Goal: Task Accomplishment & Management: Manage account settings

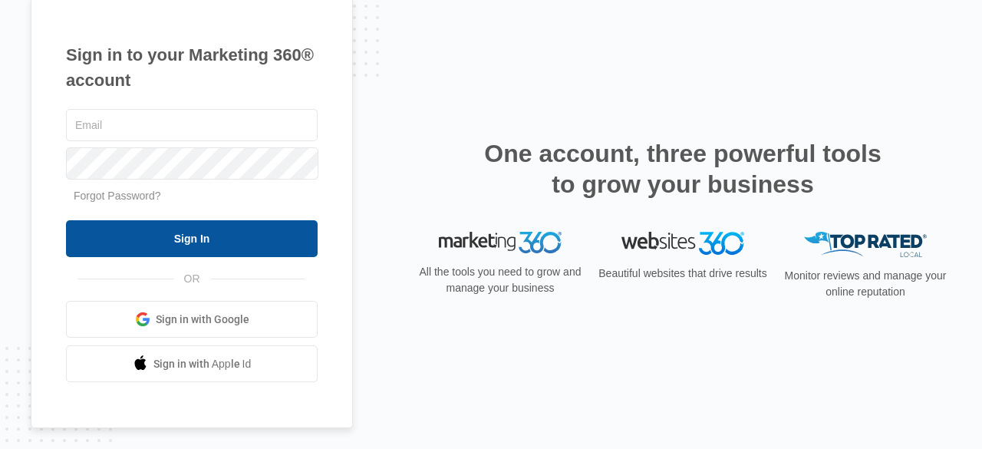
type input "[EMAIL_ADDRESS][DOMAIN_NAME]"
click at [195, 243] on input "Sign In" at bounding box center [192, 238] width 252 height 37
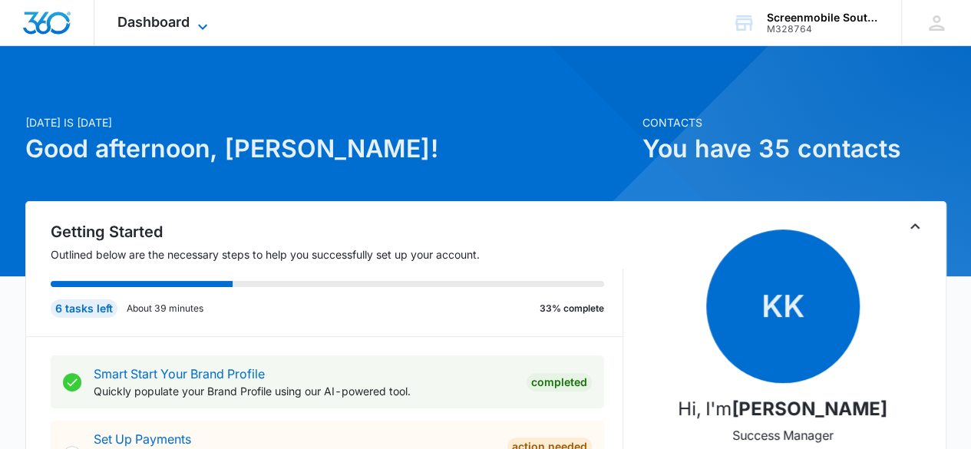
click at [198, 22] on icon at bounding box center [202, 27] width 18 height 18
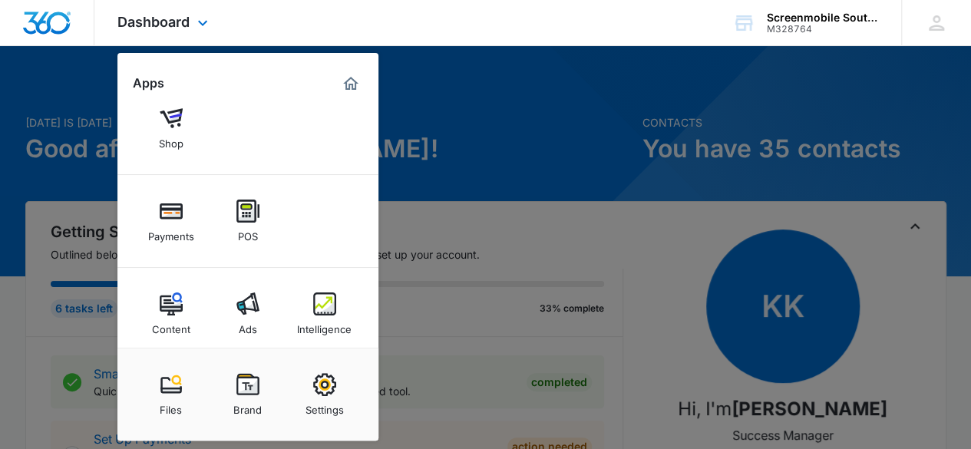
scroll to position [148, 0]
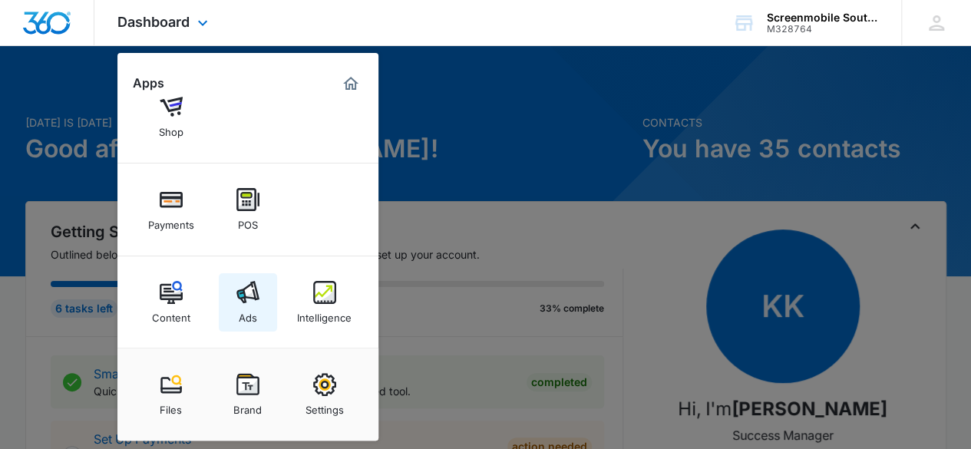
click at [249, 291] on img at bounding box center [247, 292] width 23 height 23
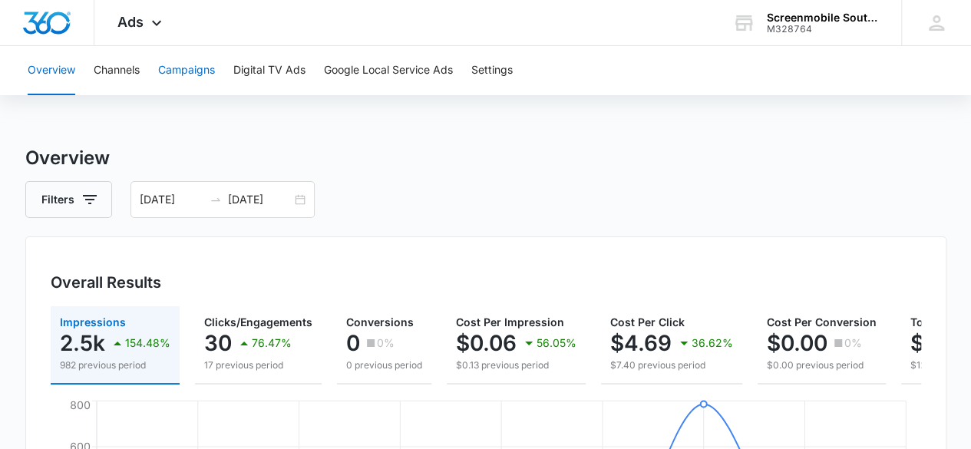
click at [206, 68] on button "Campaigns" at bounding box center [186, 70] width 57 height 49
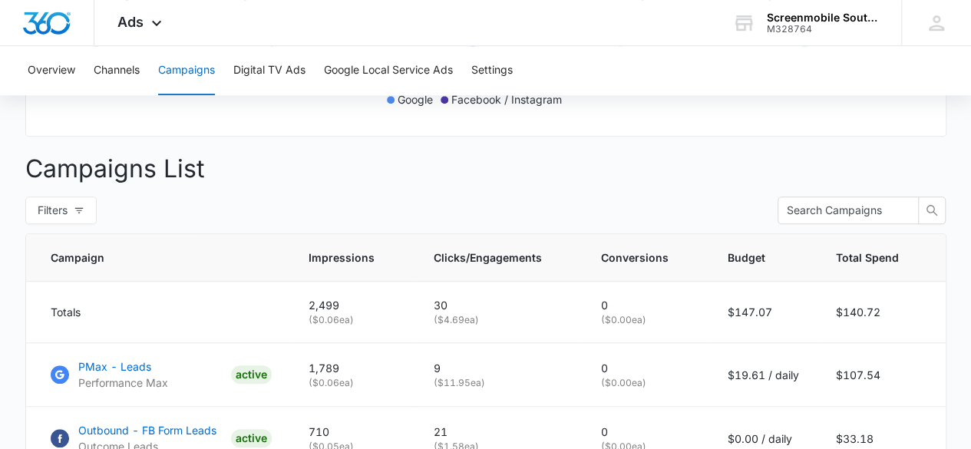
scroll to position [261, 0]
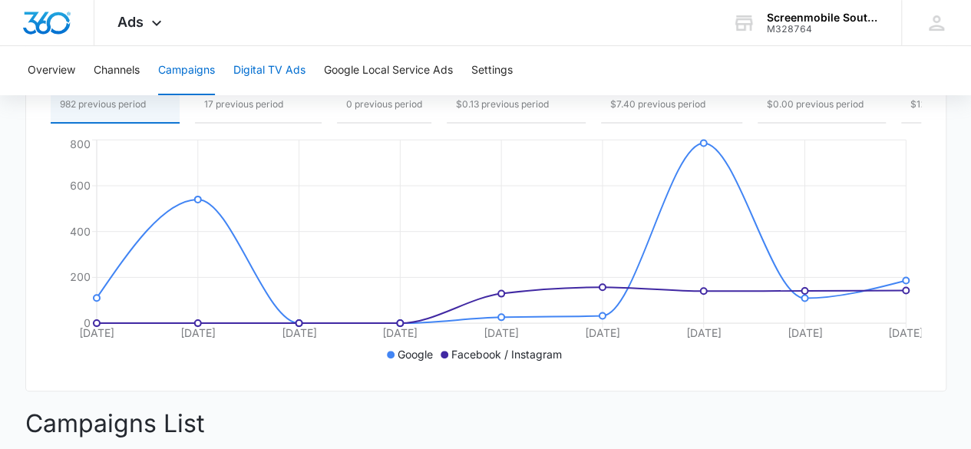
click at [292, 67] on button "Digital TV Ads" at bounding box center [269, 70] width 72 height 49
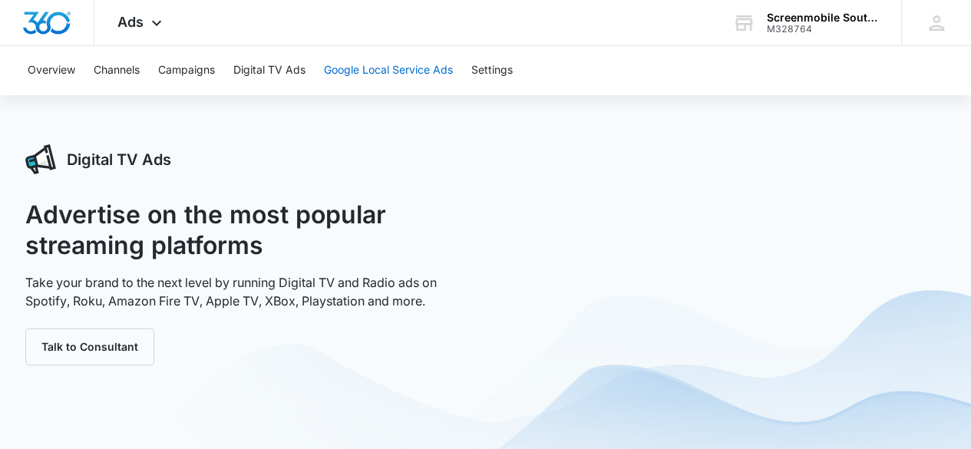
click at [394, 67] on button "Google Local Service Ads" at bounding box center [388, 70] width 129 height 49
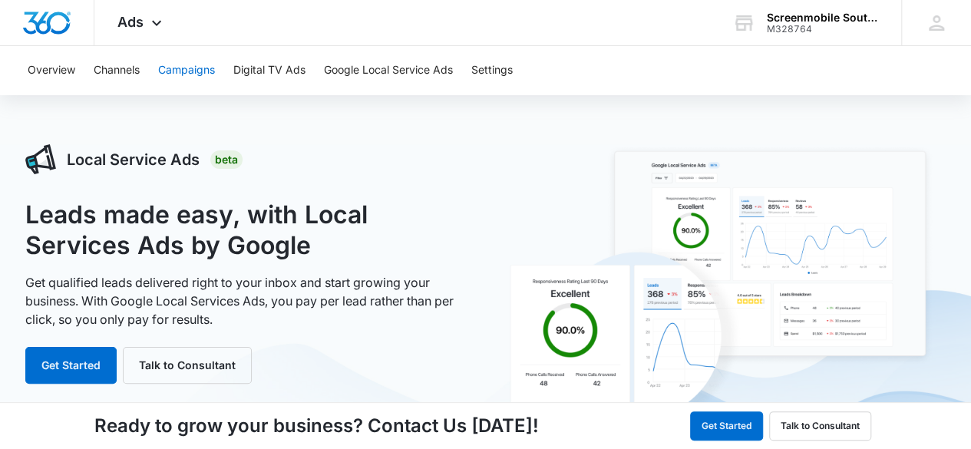
click at [164, 77] on button "Campaigns" at bounding box center [186, 70] width 57 height 49
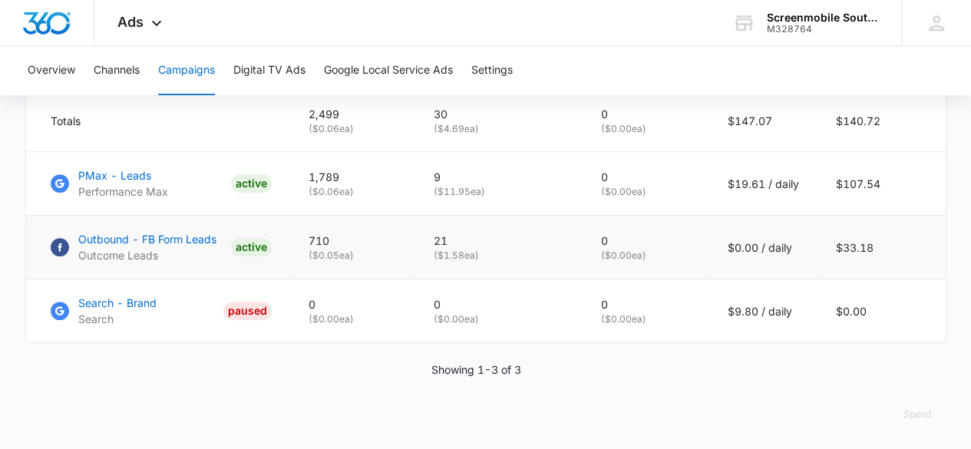
scroll to position [718, 0]
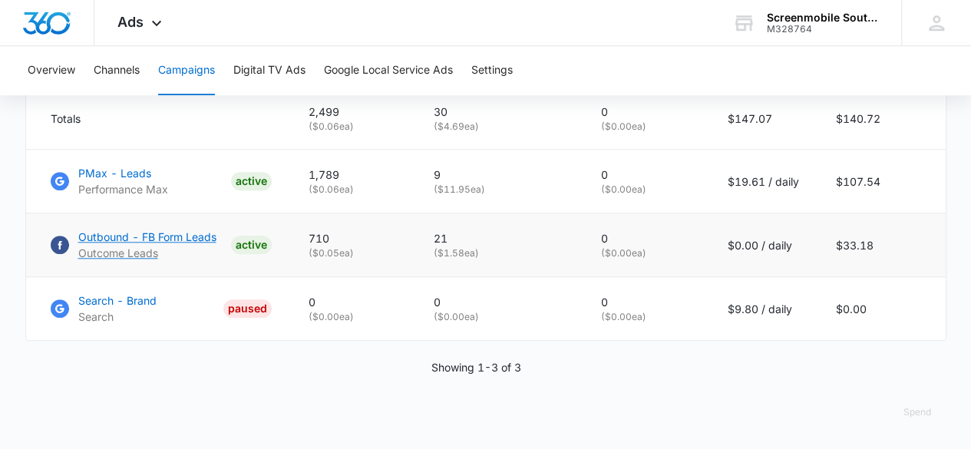
click at [185, 239] on p "Outbound - FB Form Leads" at bounding box center [147, 237] width 138 height 16
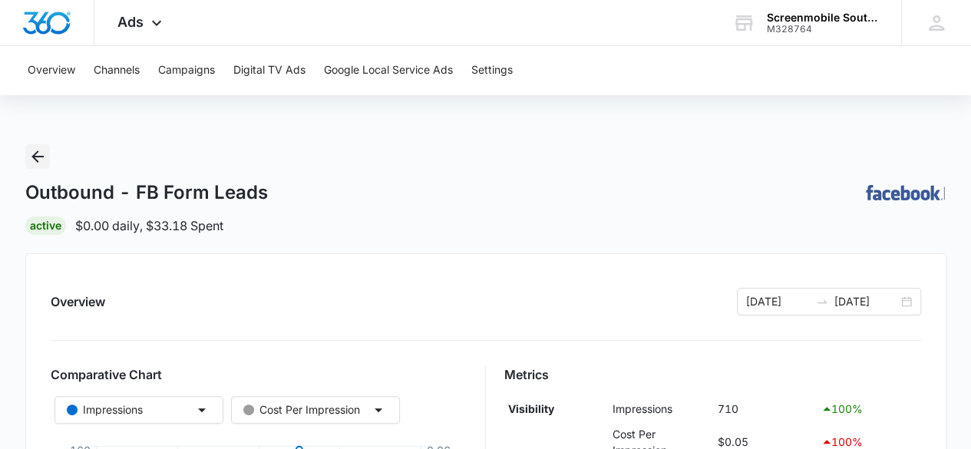
click at [35, 157] on icon "Back" at bounding box center [37, 156] width 12 height 12
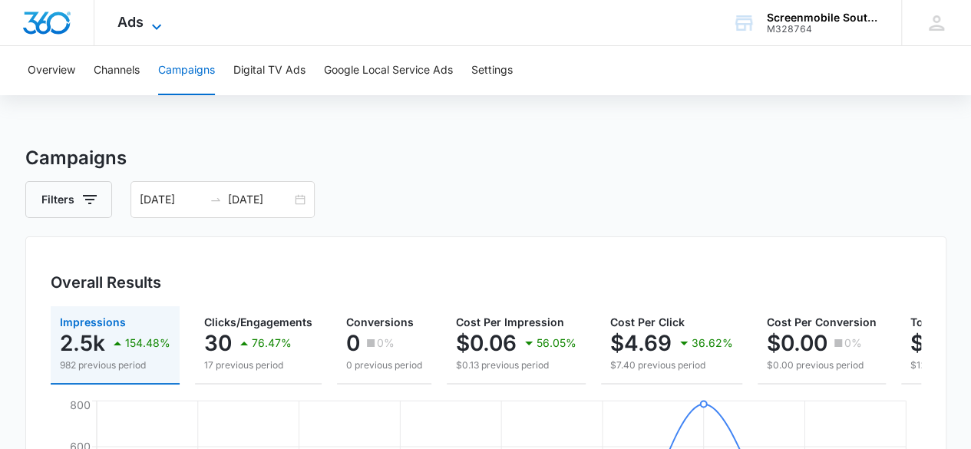
click at [155, 19] on icon at bounding box center [156, 27] width 18 height 18
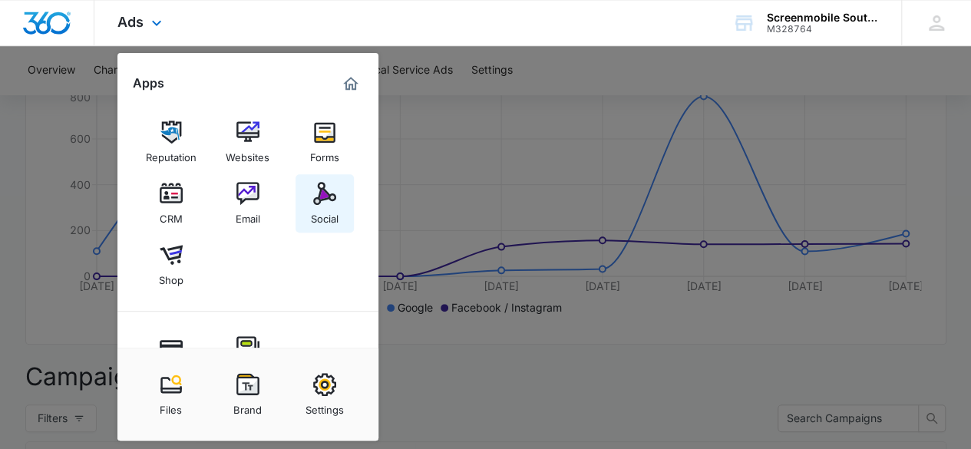
click at [325, 199] on img at bounding box center [324, 193] width 23 height 23
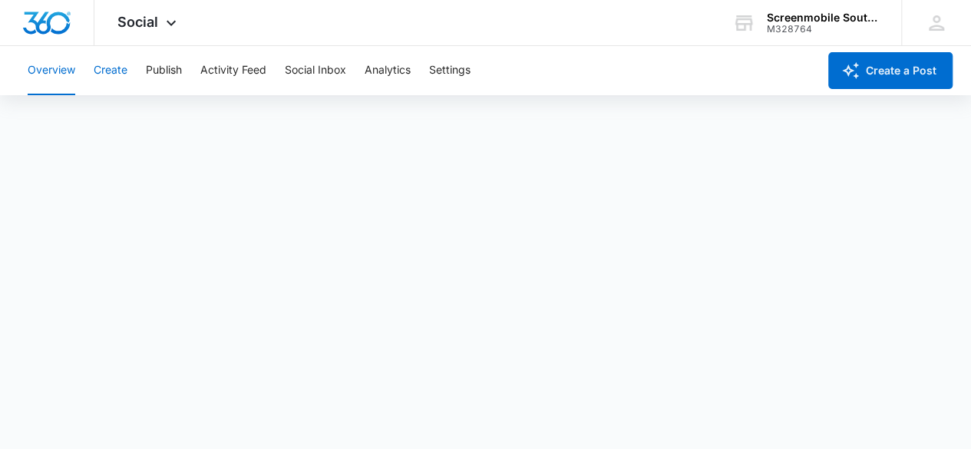
click at [116, 73] on button "Create" at bounding box center [111, 70] width 34 height 49
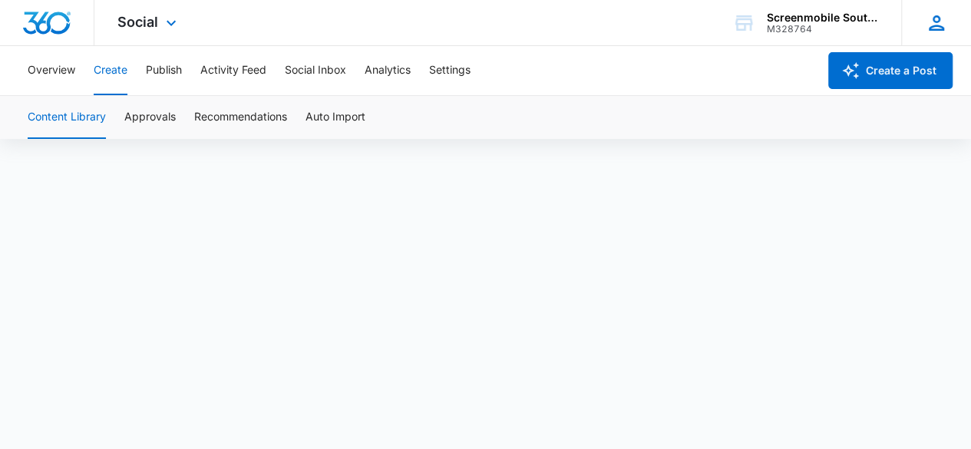
click at [939, 27] on icon at bounding box center [936, 23] width 23 height 23
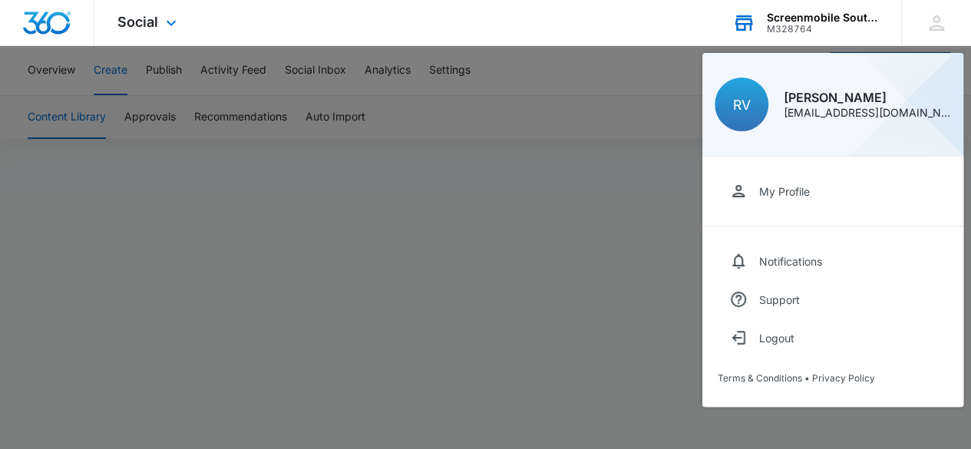
click at [816, 30] on div "M328764" at bounding box center [823, 29] width 112 height 11
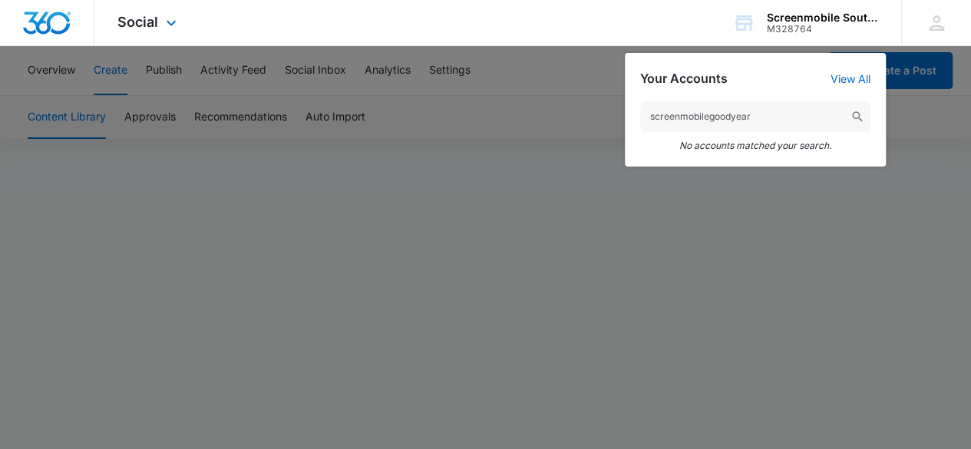
type input "screenmobilegoodyear"
click at [187, 25] on div "Social Apps Reputation Websites Forms CRM Email Social Shop Payments POS Conten…" at bounding box center [148, 22] width 109 height 45
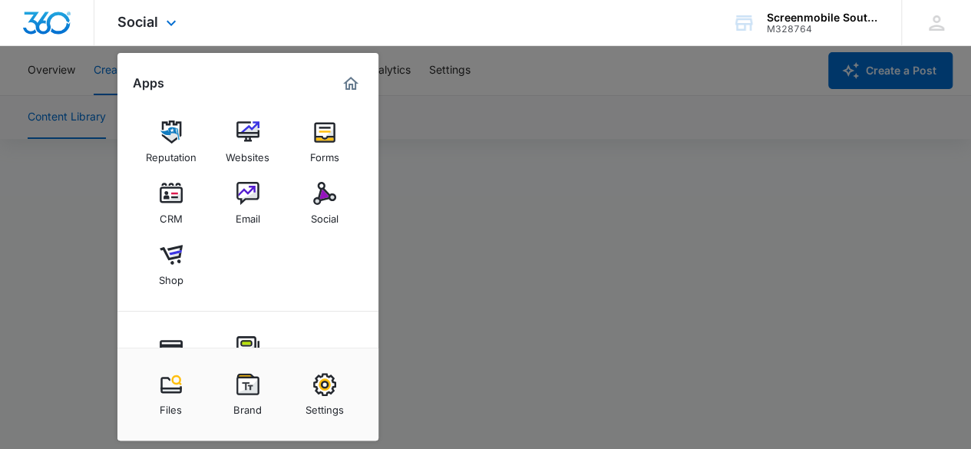
click at [414, 24] on div "Social Apps Reputation Websites Forms CRM Email Social Shop Payments POS Conten…" at bounding box center [485, 23] width 971 height 46
click at [505, 125] on div at bounding box center [485, 224] width 971 height 449
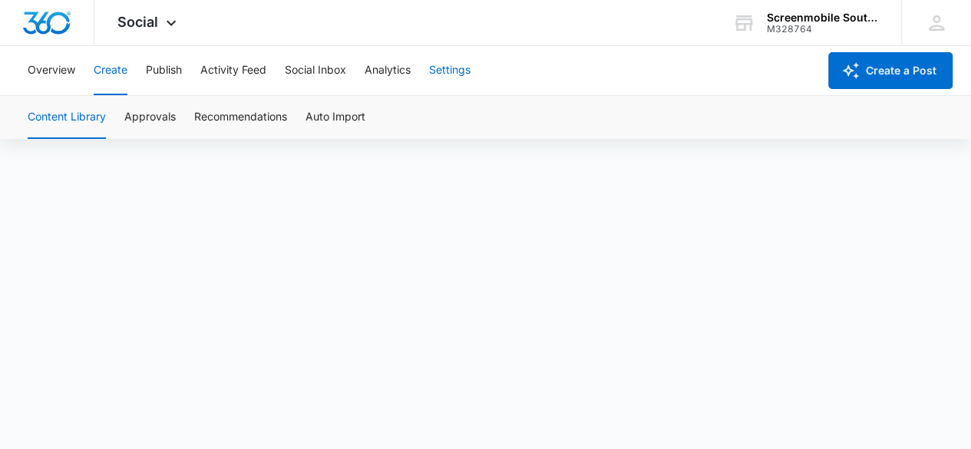
click at [451, 65] on button "Settings" at bounding box center [449, 70] width 41 height 49
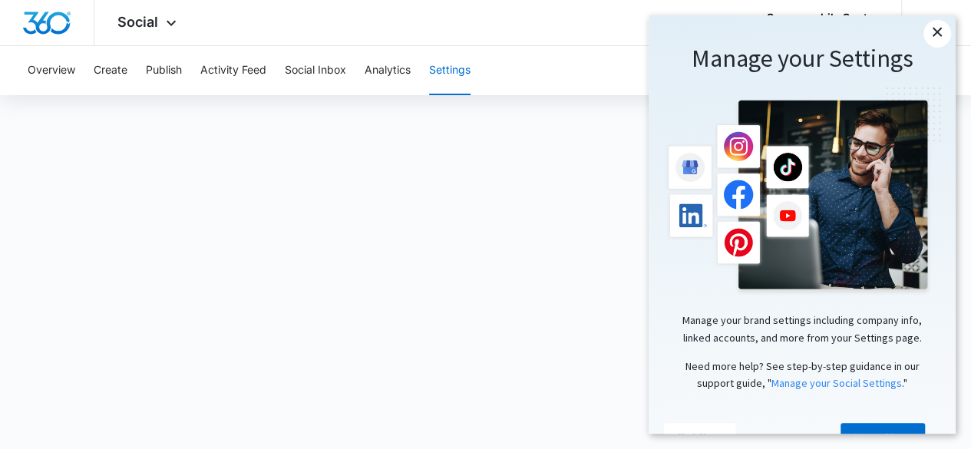
click at [937, 30] on link "×" at bounding box center [937, 34] width 28 height 28
